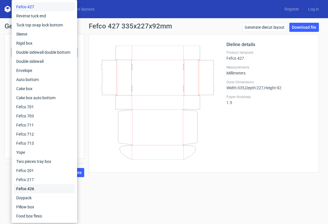
click at [34, 187] on div "Fefco 426" at bounding box center [44, 188] width 61 height 9
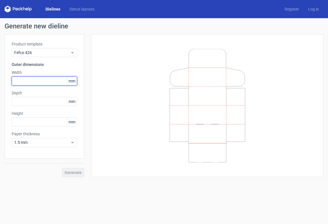
click at [48, 81] on input "text" at bounding box center [44, 80] width 65 height 9
type input "327"
click at [50, 100] on input "text" at bounding box center [44, 101] width 65 height 9
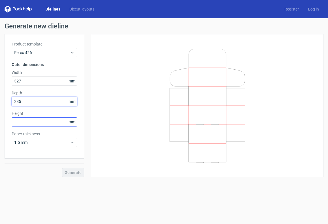
type input "235"
click at [25, 123] on input "text" at bounding box center [44, 121] width 65 height 9
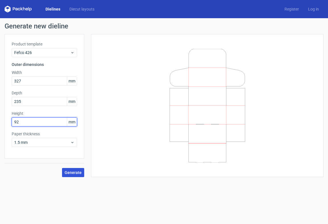
type input "92"
click at [77, 172] on span "Generate" at bounding box center [73, 173] width 17 height 4
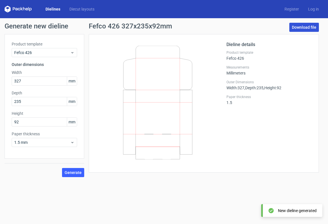
click at [311, 28] on link "Download file" at bounding box center [304, 27] width 30 height 9
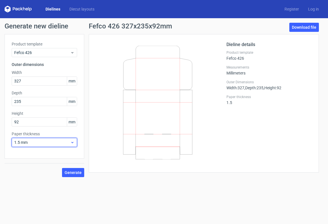
click at [66, 142] on span "1.5 mm" at bounding box center [42, 143] width 56 height 6
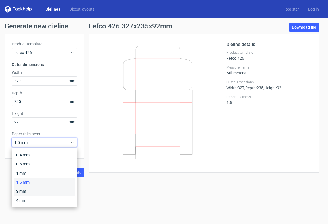
click at [21, 190] on div "3 mm" at bounding box center [44, 191] width 61 height 9
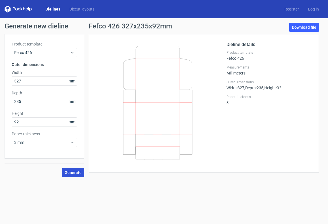
click at [71, 171] on span "Generate" at bounding box center [73, 173] width 17 height 4
